Goal: Navigation & Orientation: Understand site structure

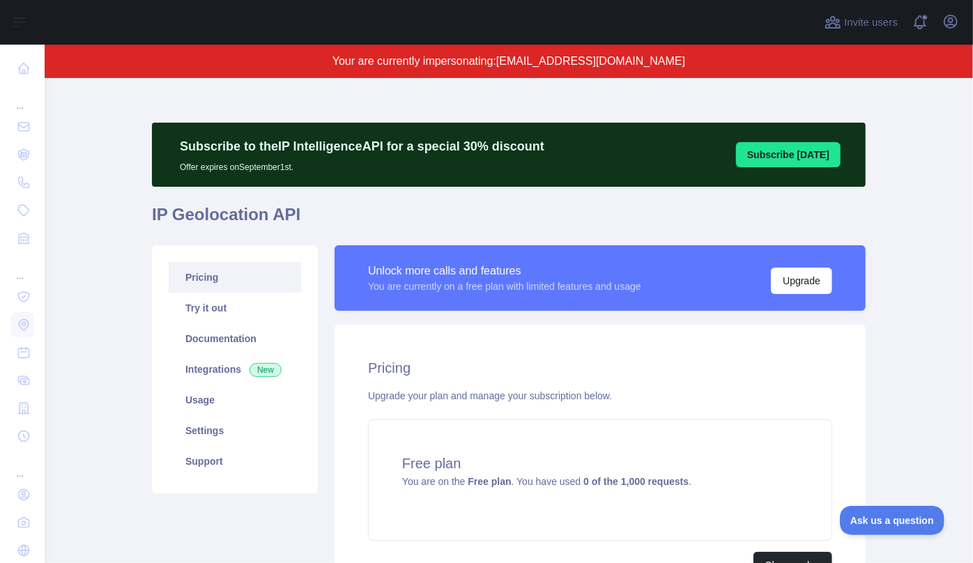
scroll to position [63, 0]
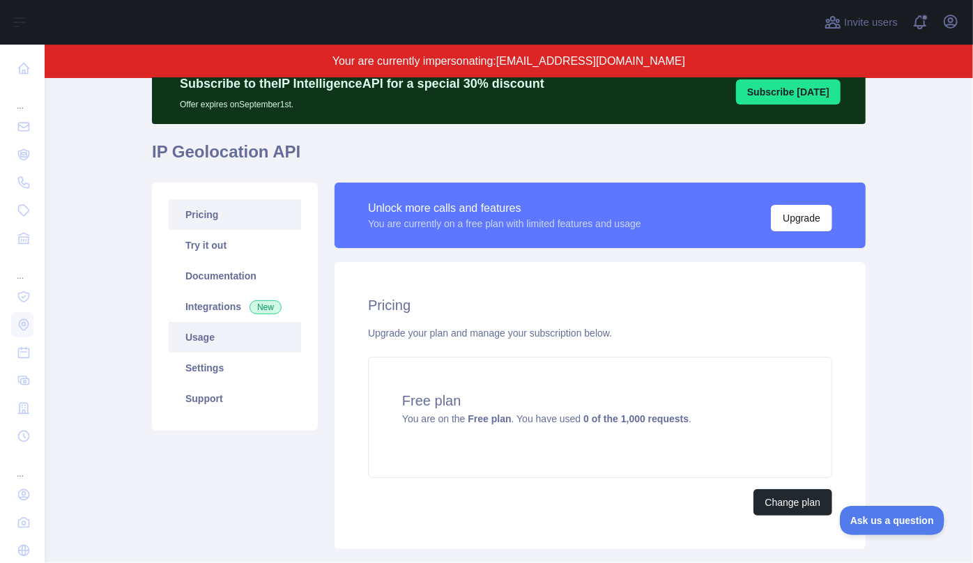
click at [219, 345] on link "Usage" at bounding box center [235, 337] width 132 height 31
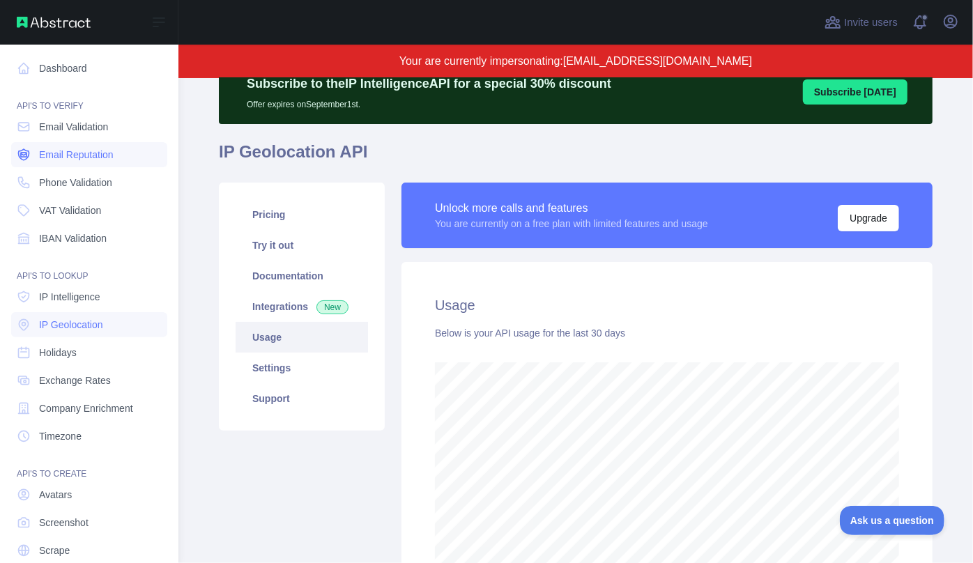
scroll to position [696571, 696271]
click at [68, 155] on span "Email Reputation" at bounding box center [76, 155] width 75 height 14
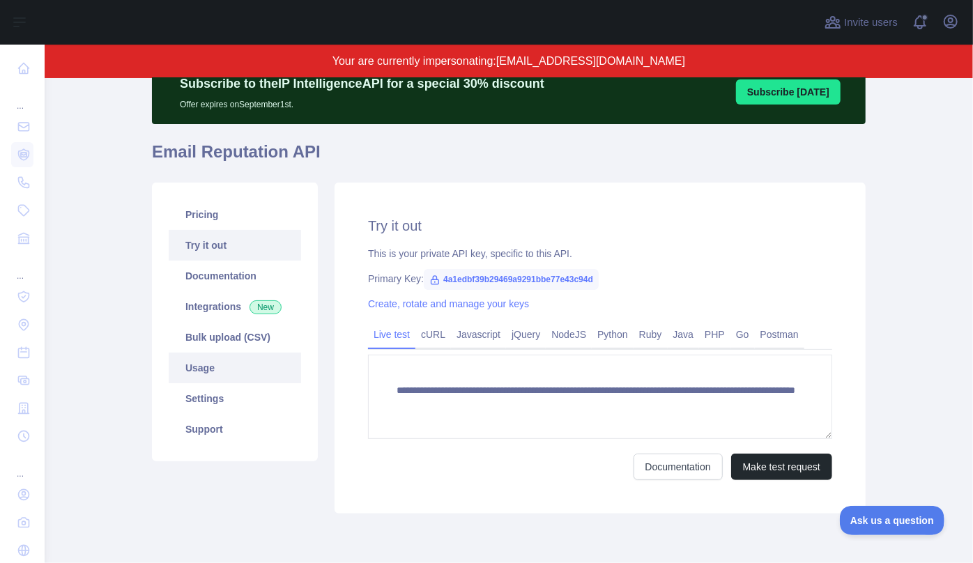
click at [228, 358] on link "Usage" at bounding box center [235, 368] width 132 height 31
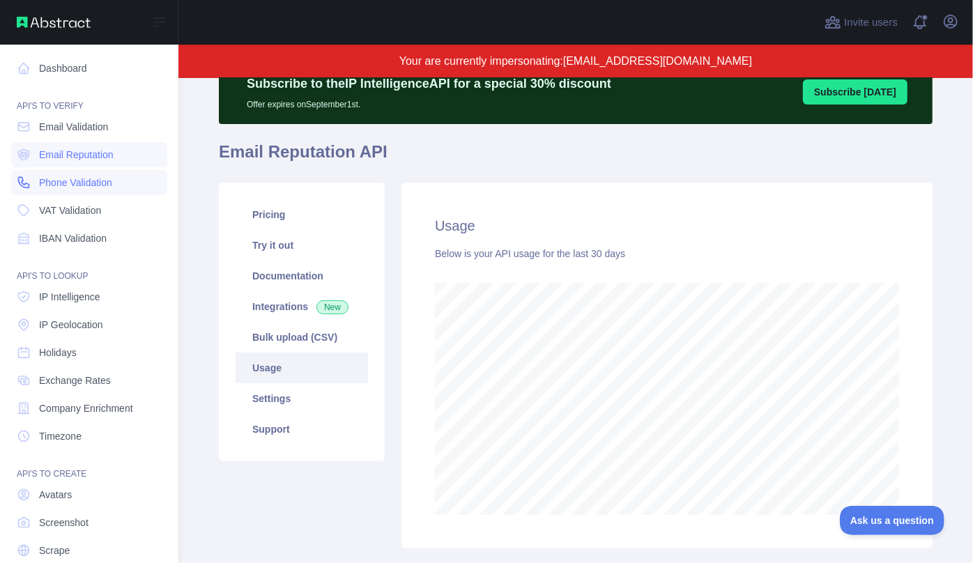
scroll to position [696571, 696271]
click at [67, 303] on span "IP Intelligence" at bounding box center [69, 297] width 61 height 14
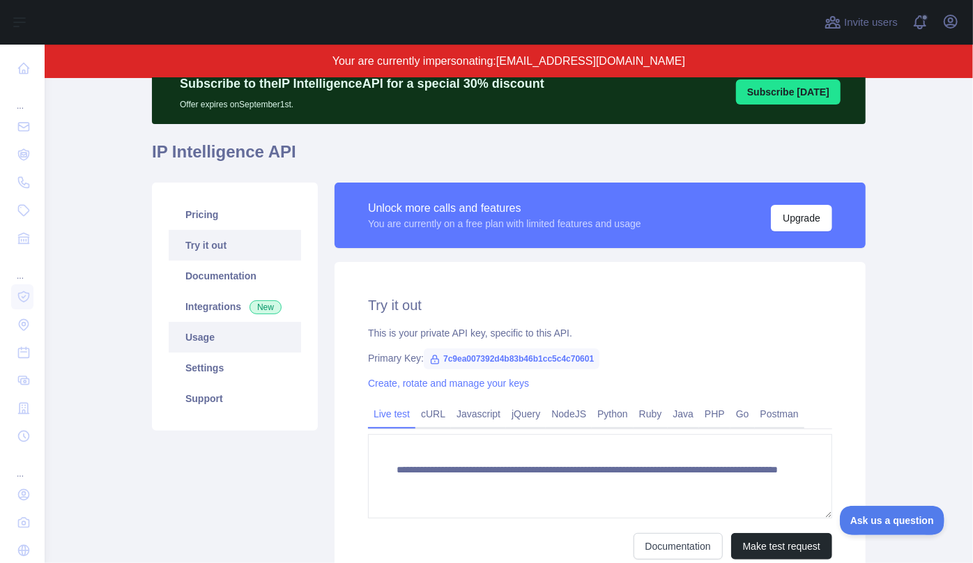
click at [245, 337] on link "Usage" at bounding box center [235, 337] width 132 height 31
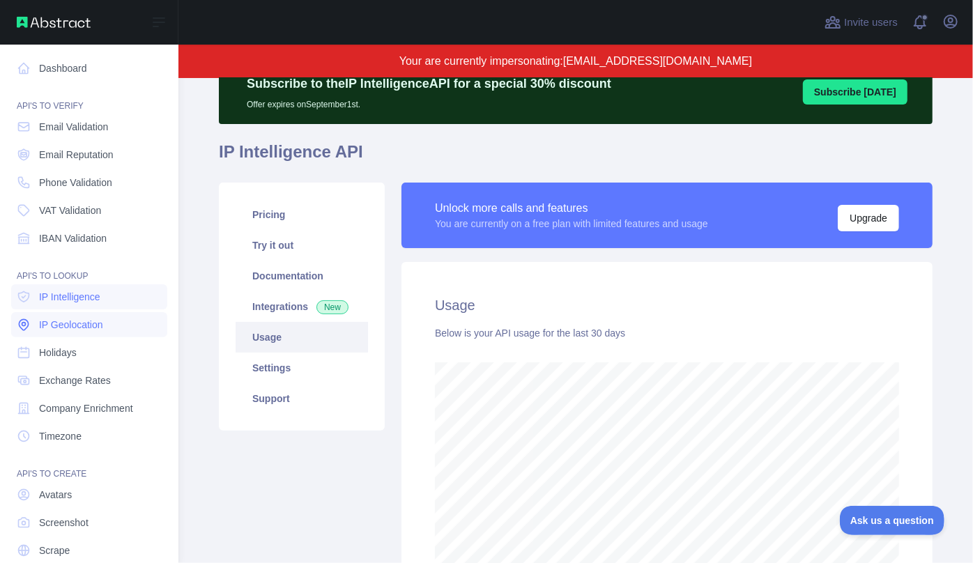
scroll to position [696571, 696271]
drag, startPoint x: 60, startPoint y: 323, endPoint x: 99, endPoint y: 326, distance: 39.2
click at [61, 323] on span "IP Geolocation" at bounding box center [71, 325] width 64 height 14
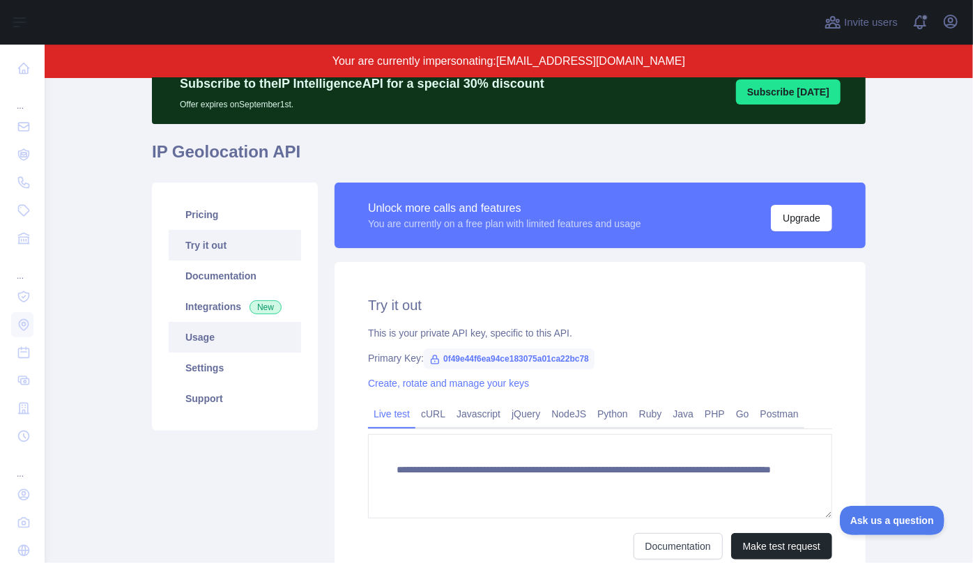
click at [248, 336] on link "Usage" at bounding box center [235, 337] width 132 height 31
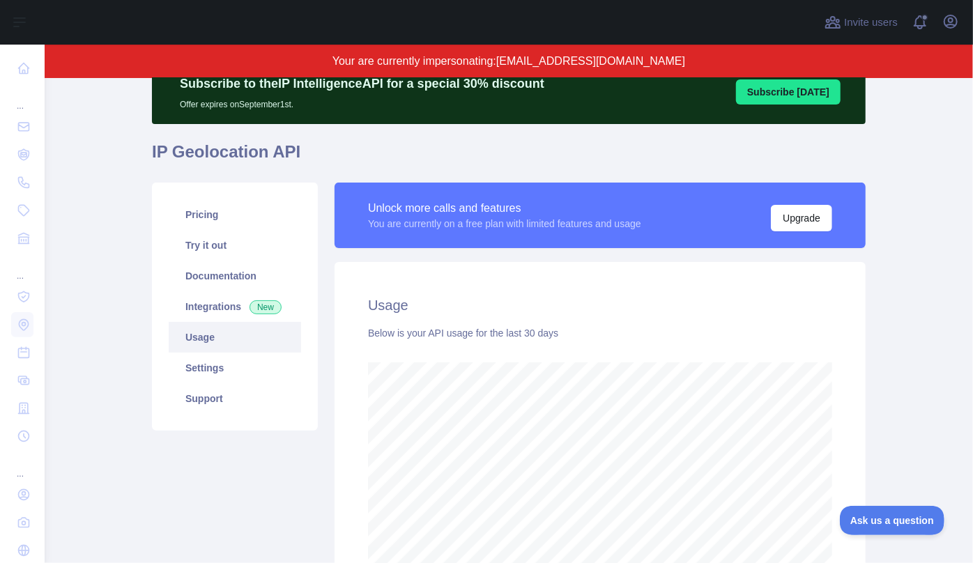
scroll to position [485, 919]
click at [959, 29] on div "Open user menu" at bounding box center [951, 22] width 22 height 24
click at [956, 31] on div "Open user menu" at bounding box center [951, 22] width 22 height 24
